Goal: Find specific page/section

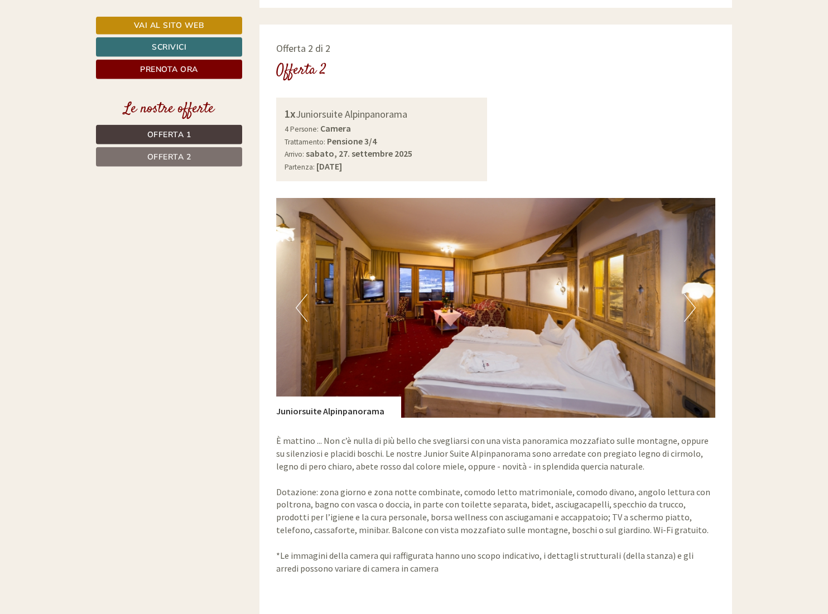
scroll to position [1650, 0]
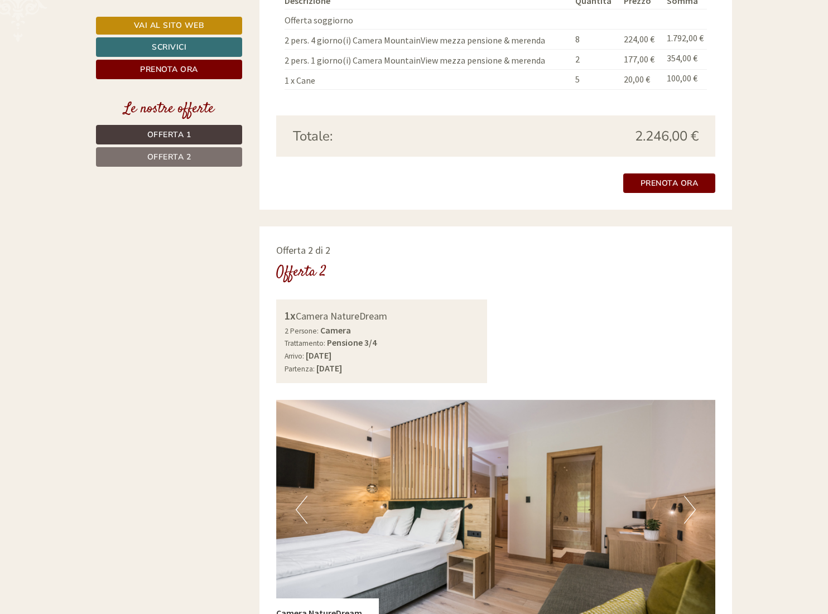
scroll to position [1764, 0]
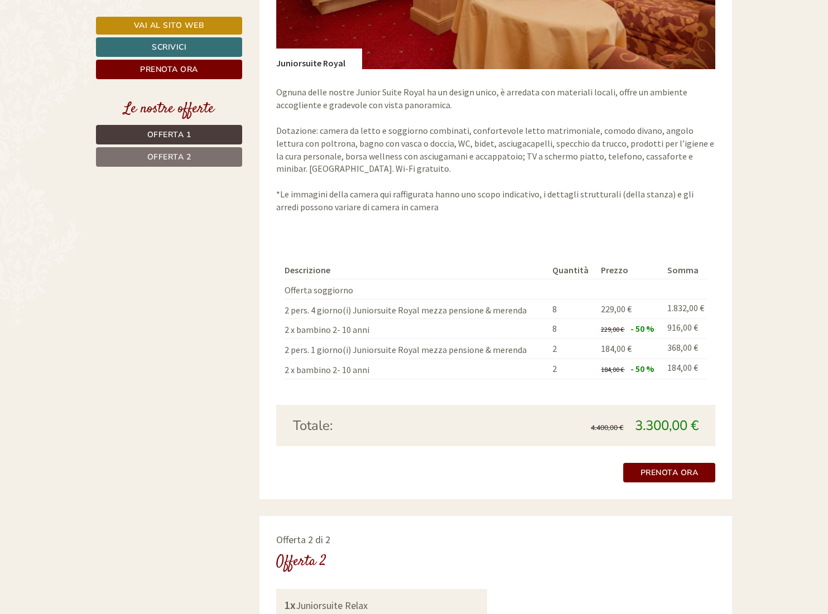
scroll to position [967, 0]
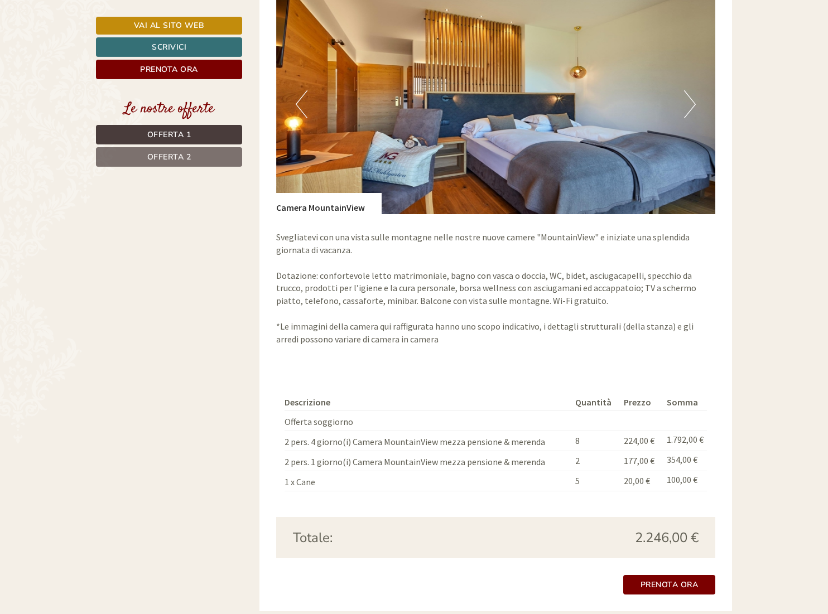
scroll to position [967, 0]
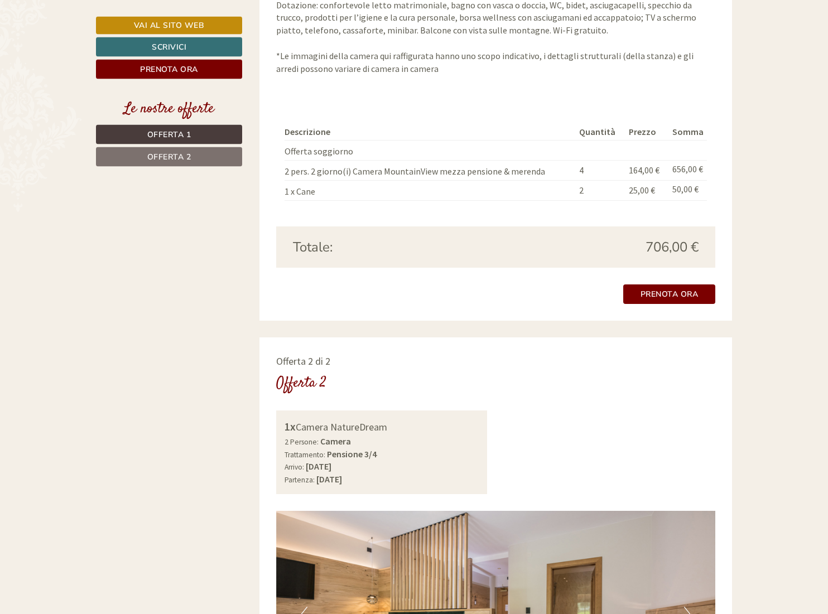
scroll to position [1195, 0]
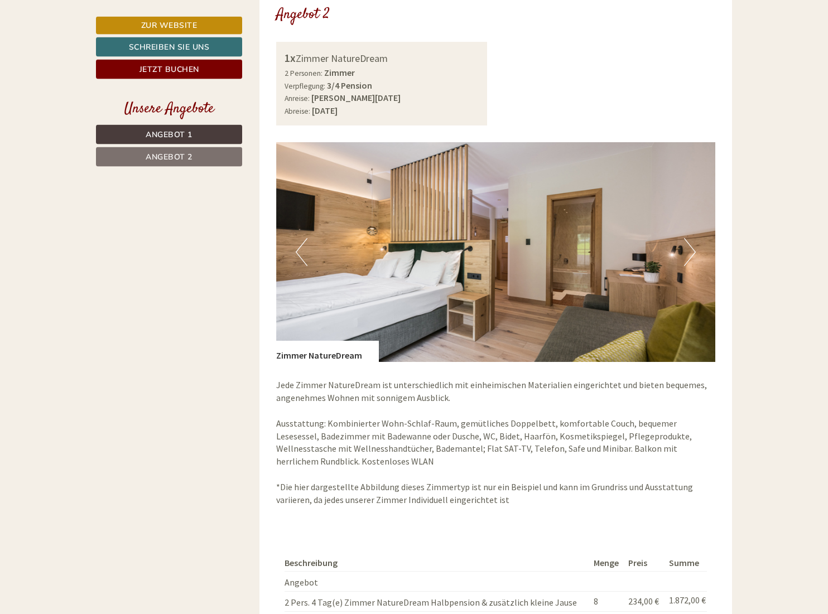
scroll to position [1480, 0]
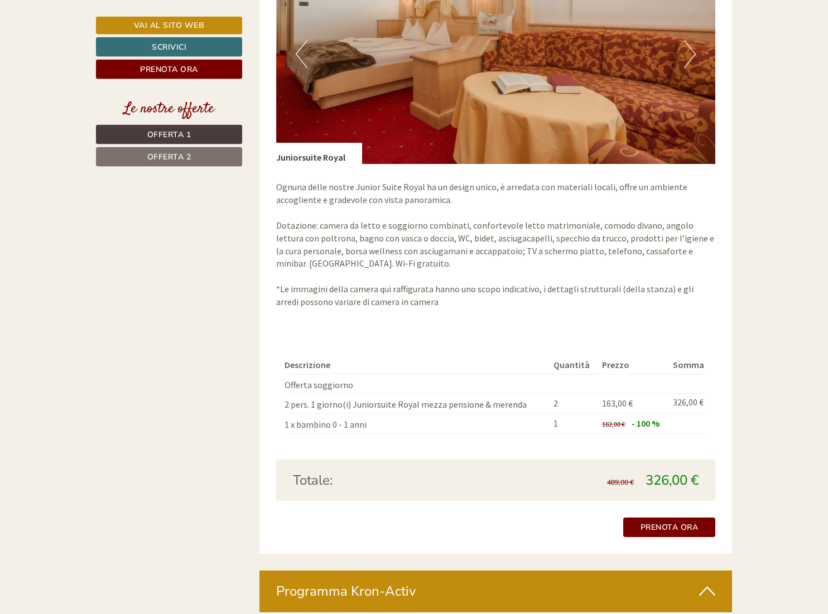
scroll to position [1764, 0]
